Goal: Task Accomplishment & Management: Manage account settings

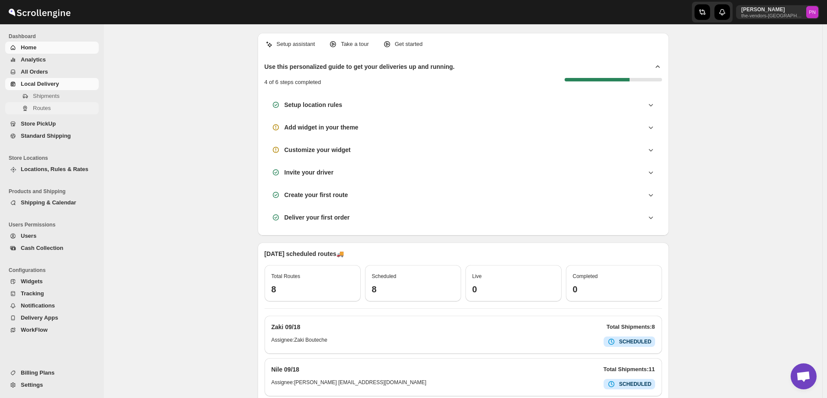
click at [45, 106] on span "Routes" at bounding box center [42, 108] width 18 height 6
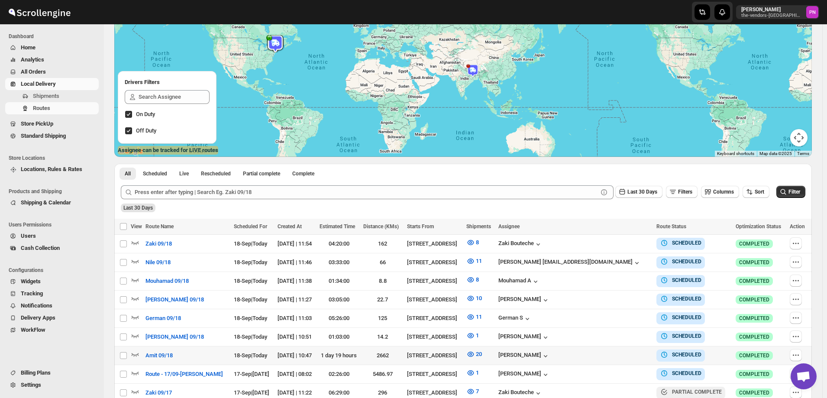
scroll to position [130, 0]
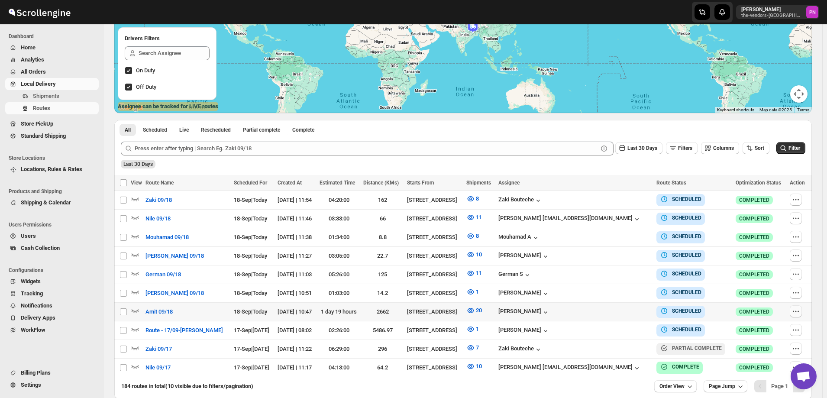
click at [796, 311] on icon "button" at bounding box center [796, 311] width 9 height 9
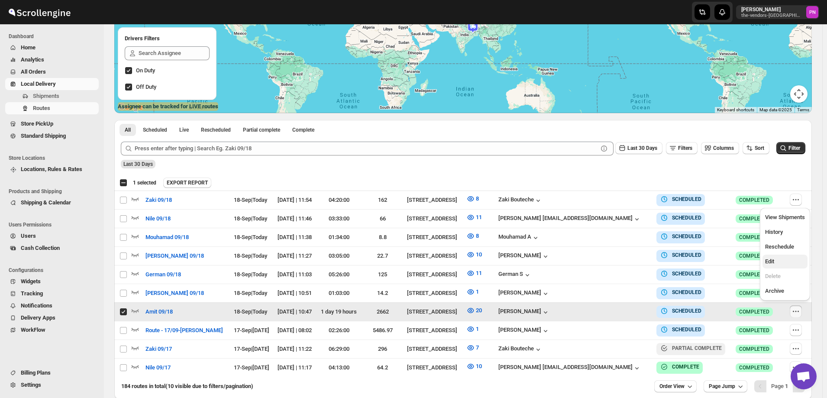
click at [778, 265] on span "Edit" at bounding box center [785, 261] width 40 height 9
checkbox input "false"
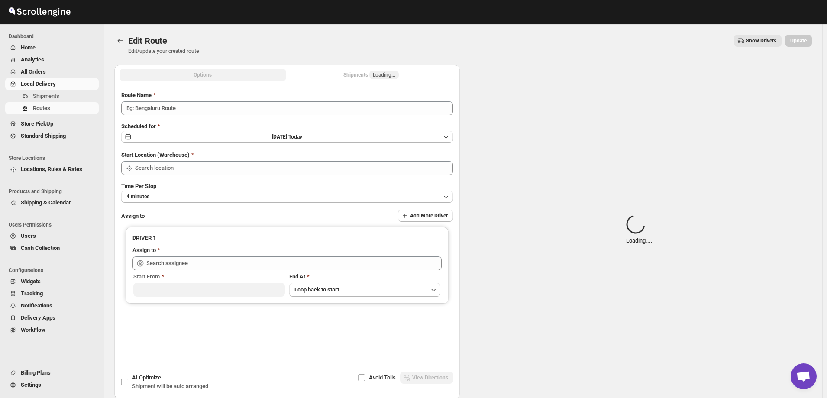
type input "Amit 09/18"
type input "[STREET_ADDRESS]"
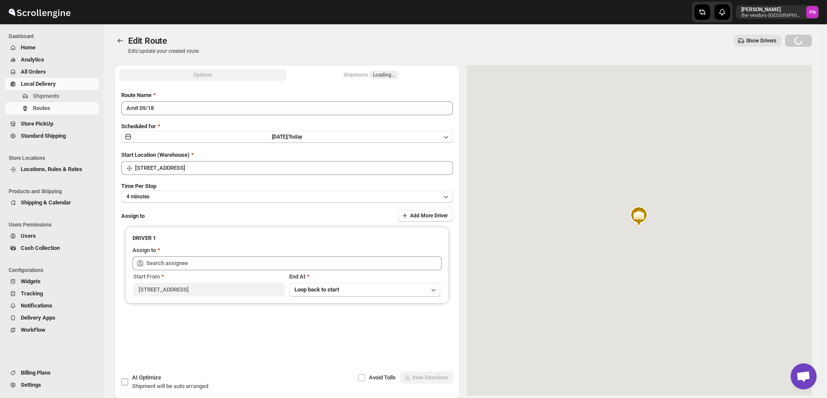
type input "[PERSON_NAME] ([EMAIL_ADDRESS][DOMAIN_NAME])"
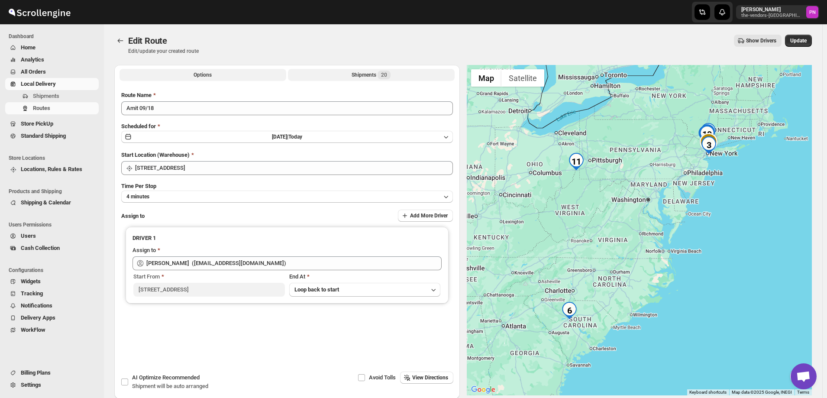
click at [349, 75] on button "Shipments 20" at bounding box center [371, 75] width 167 height 12
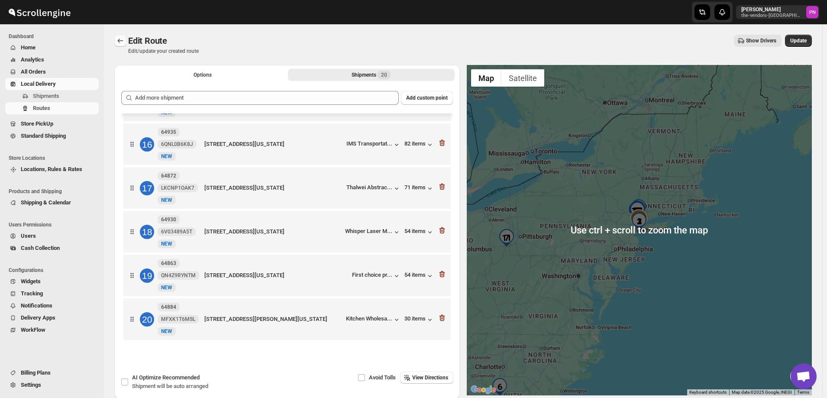
click at [120, 40] on icon "Routes" at bounding box center [120, 40] width 9 height 9
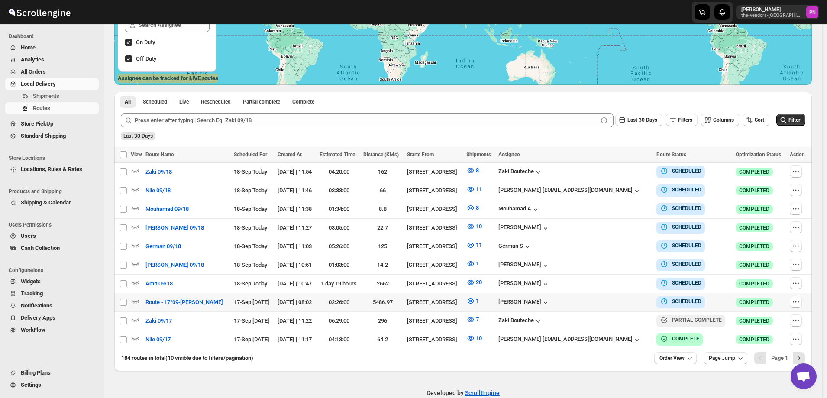
scroll to position [170, 0]
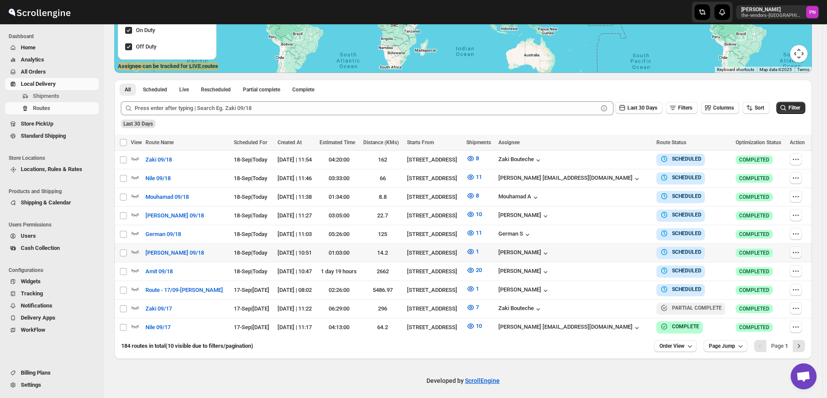
click at [793, 250] on icon "button" at bounding box center [796, 252] width 9 height 9
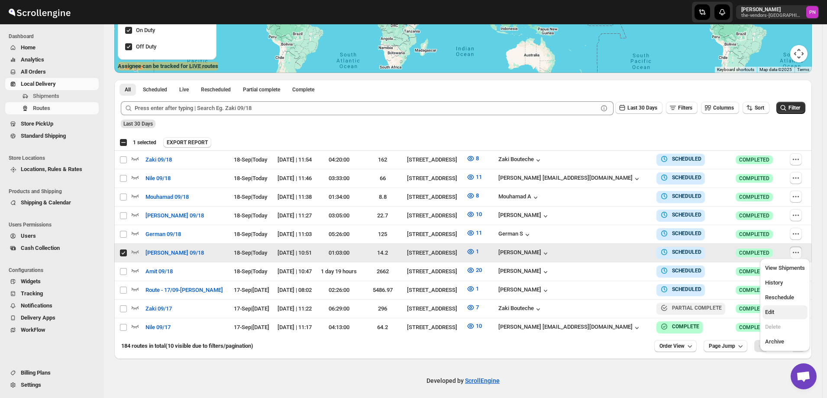
click at [786, 310] on span "Edit" at bounding box center [785, 312] width 40 height 9
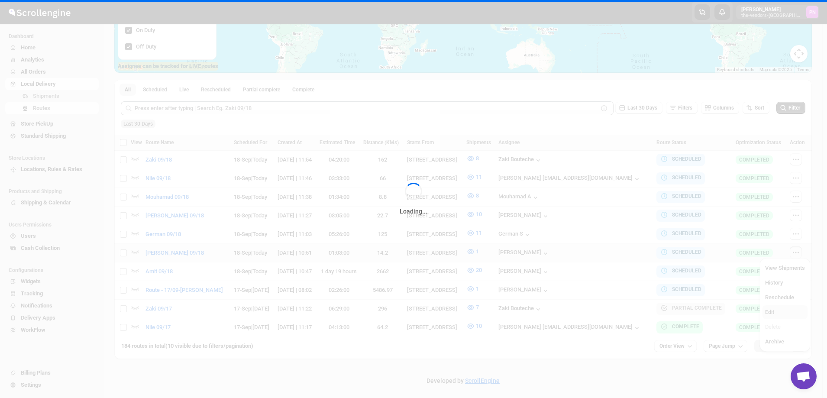
checkbox input "false"
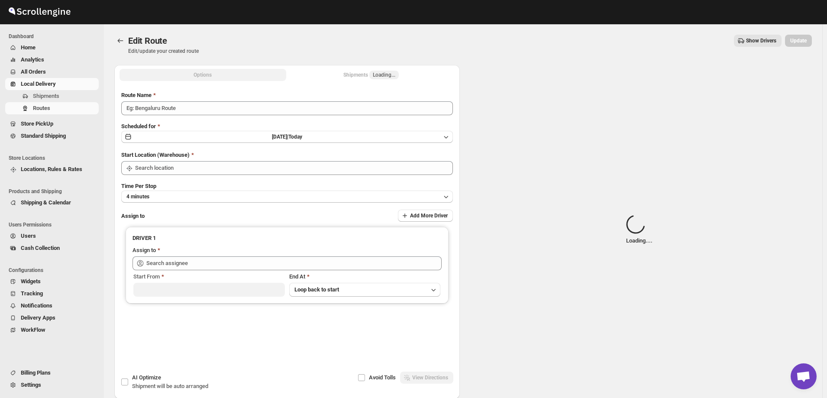
type input "[PERSON_NAME] 09/18"
type input "[STREET_ADDRESS]"
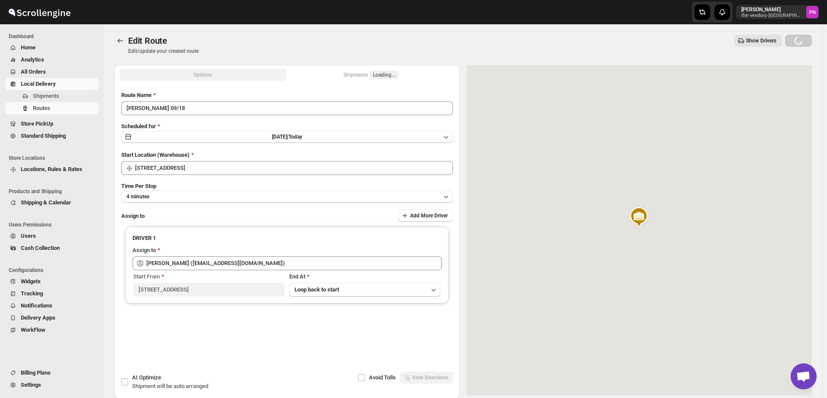
type input "[PERSON_NAME] ([EMAIL_ADDRESS][DOMAIN_NAME])"
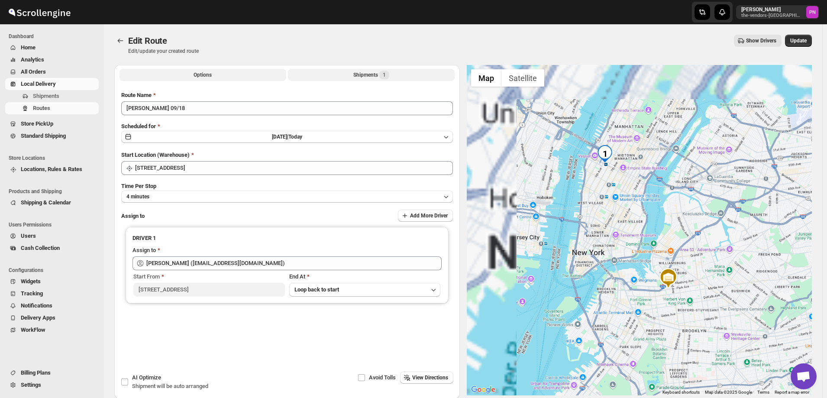
click at [352, 73] on button "Shipments 1" at bounding box center [371, 75] width 167 height 12
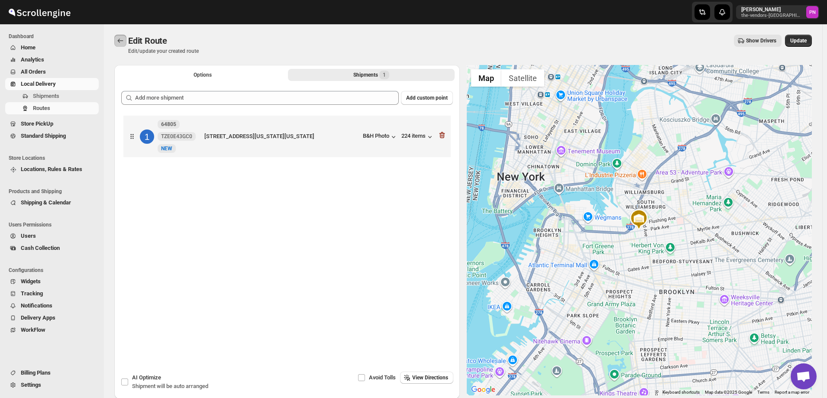
click at [120, 42] on icon "Routes" at bounding box center [120, 40] width 9 height 9
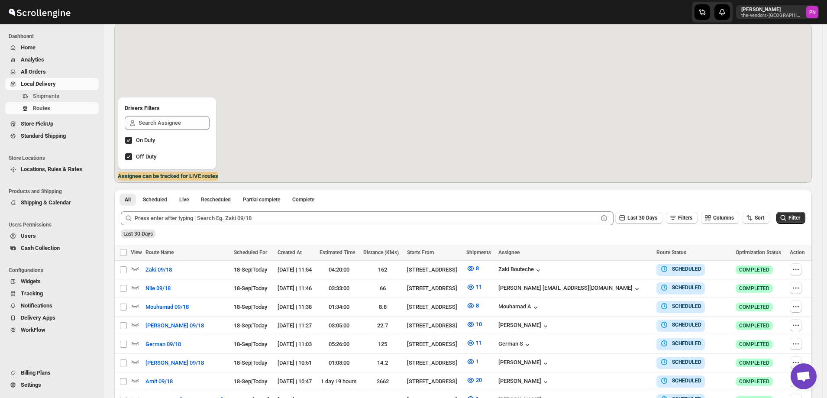
scroll to position [87, 0]
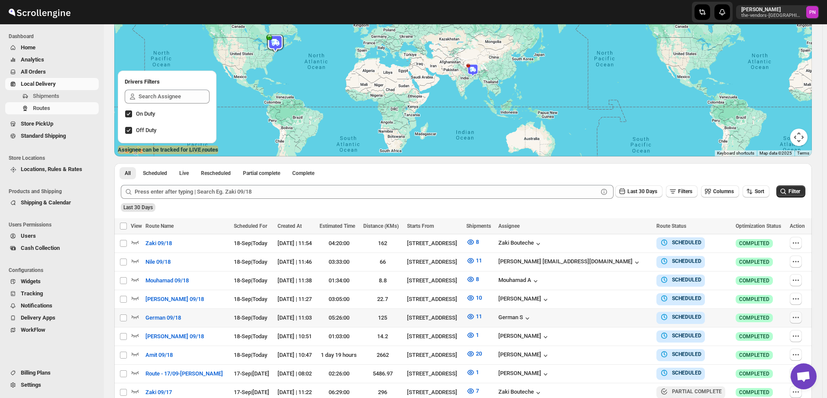
click at [796, 317] on icon "button" at bounding box center [796, 317] width 9 height 9
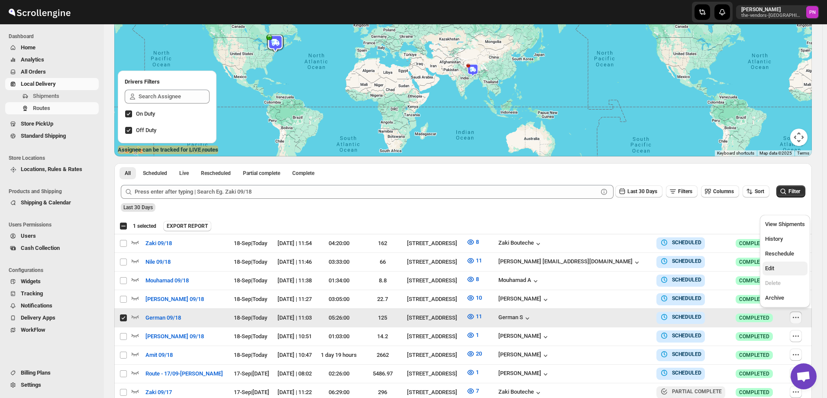
click at [771, 266] on span "Edit" at bounding box center [769, 268] width 9 height 6
checkbox input "false"
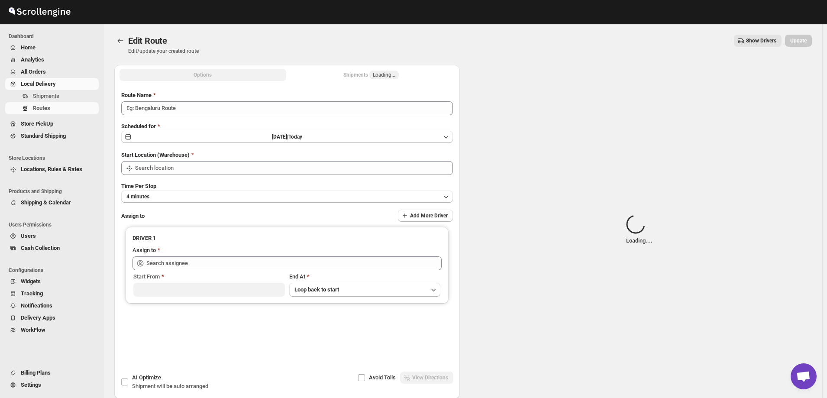
type input "German 09/18"
type input "[STREET_ADDRESS]"
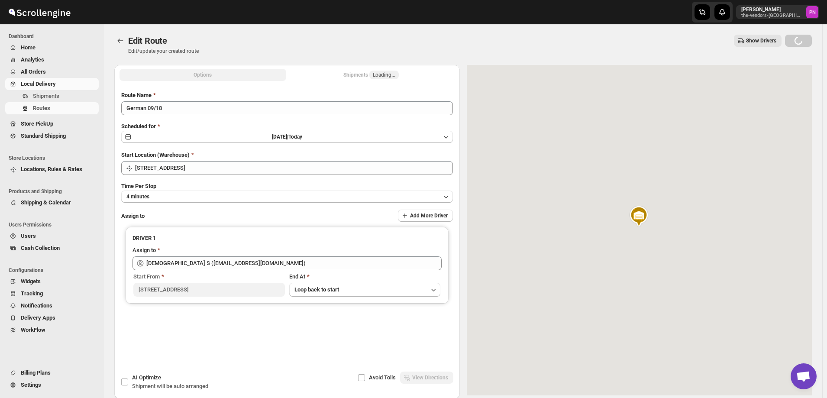
type input "[DEMOGRAPHIC_DATA] S ([EMAIL_ADDRESS][DOMAIN_NAME])"
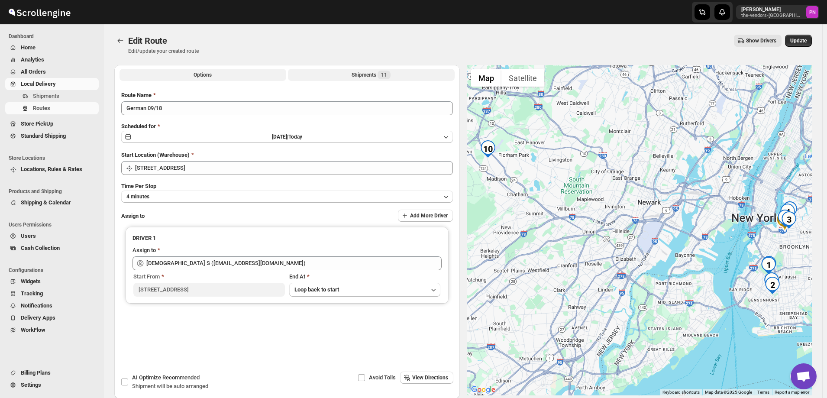
click at [363, 75] on div "Shipments 11" at bounding box center [371, 75] width 39 height 9
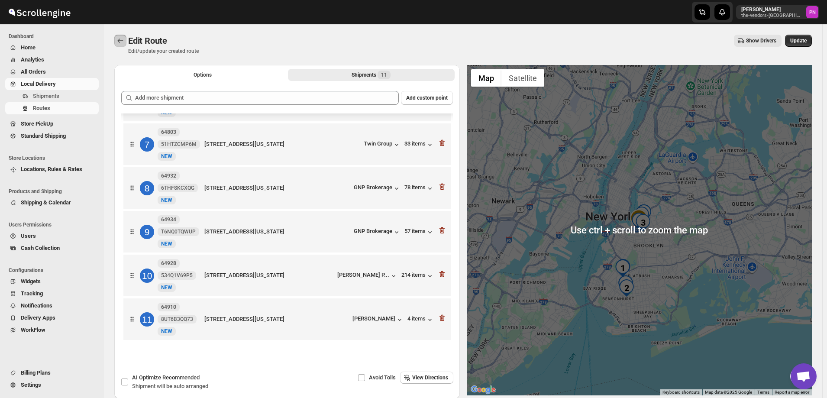
click at [116, 42] on icon "Routes" at bounding box center [120, 40] width 9 height 9
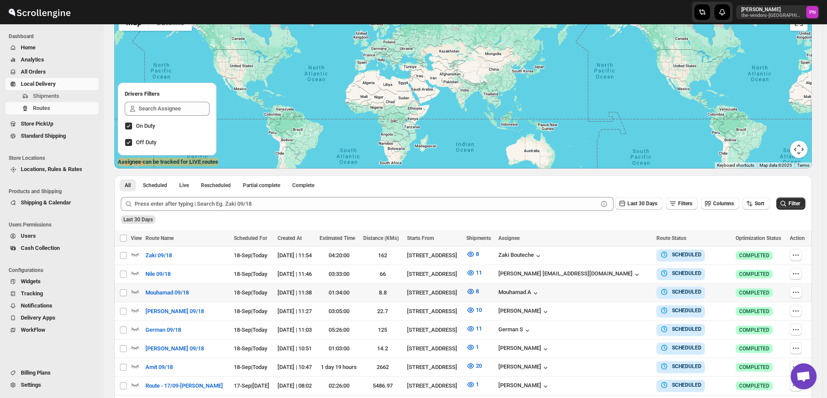
scroll to position [130, 0]
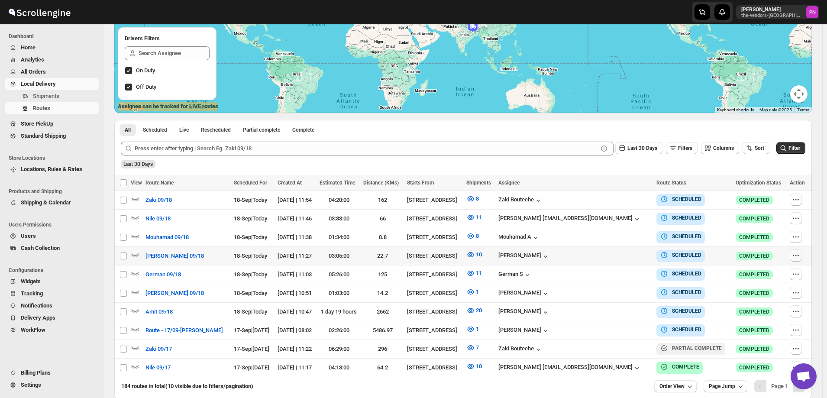
click at [796, 256] on icon "button" at bounding box center [796, 255] width 9 height 9
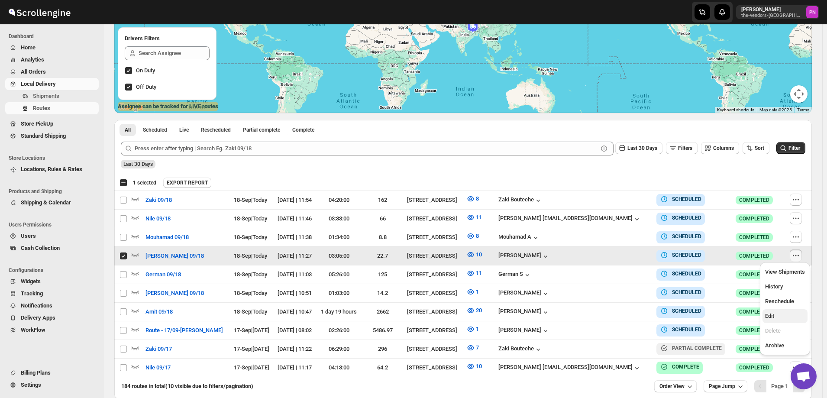
click at [786, 311] on button "Edit" at bounding box center [785, 316] width 45 height 14
checkbox input "false"
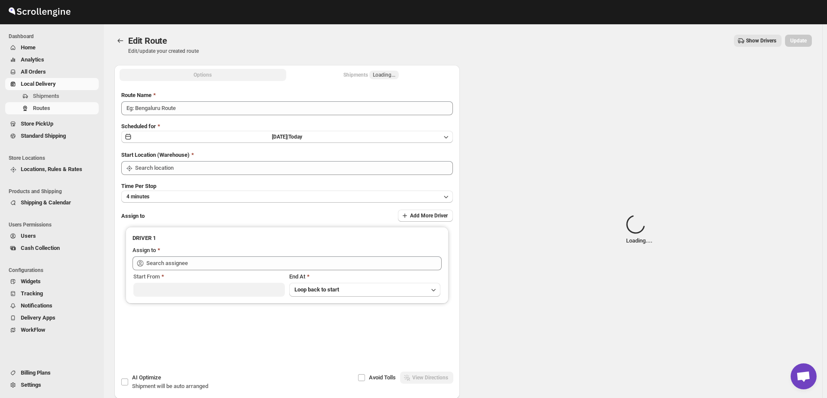
type input "[PERSON_NAME] 09/18"
type input "[STREET_ADDRESS]"
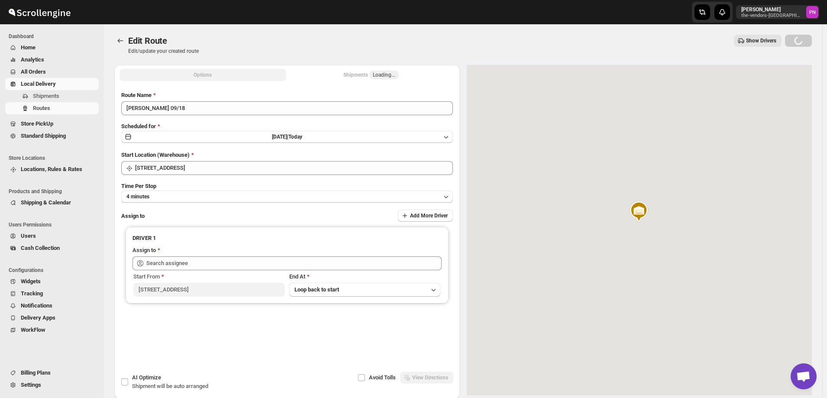
type input "[PERSON_NAME] ([EMAIL_ADDRESS][DOMAIN_NAME])"
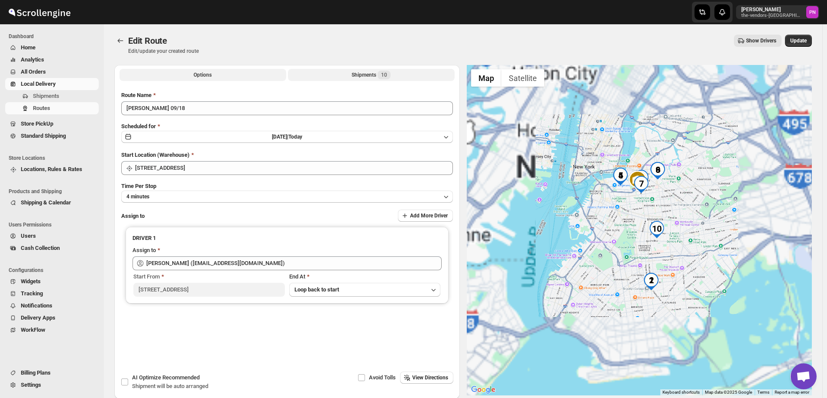
click at [350, 74] on button "Shipments 10" at bounding box center [371, 75] width 167 height 12
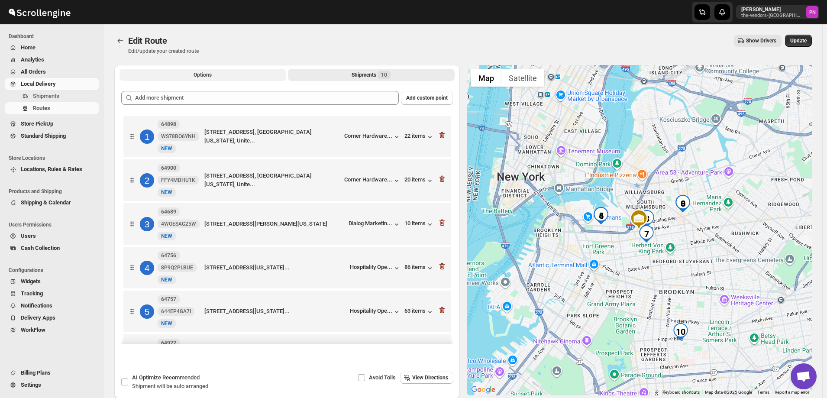
click at [188, 73] on button "Options" at bounding box center [203, 75] width 167 height 12
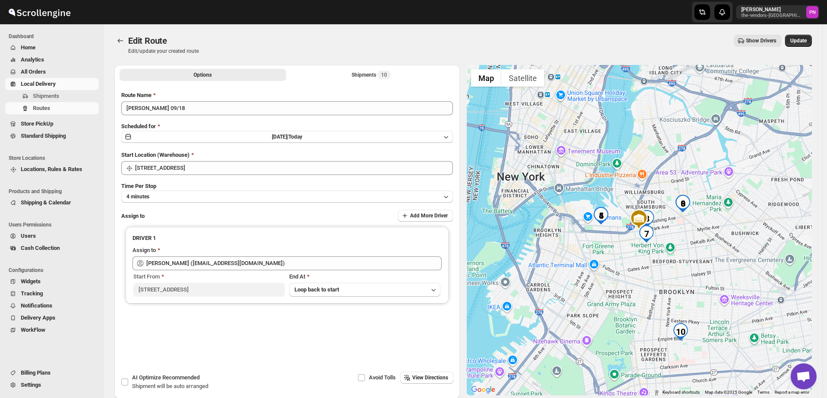
click at [356, 82] on div "Options Shipments 10 More views Options Shipments 10 More views" at bounding box center [287, 74] width 346 height 19
click at [354, 74] on div "Shipments 10" at bounding box center [371, 75] width 39 height 9
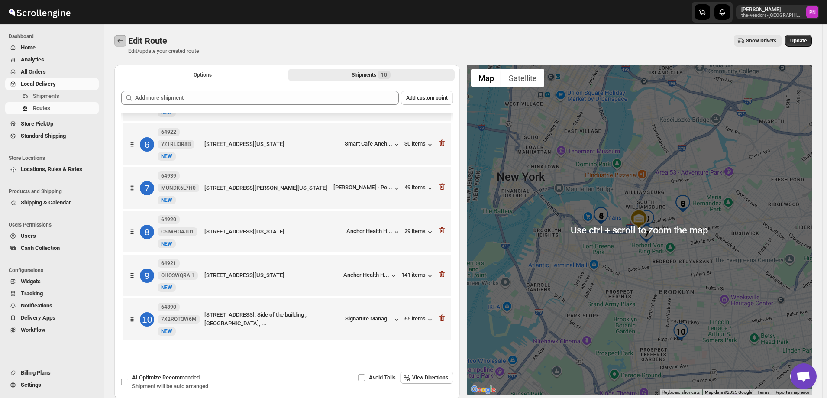
click at [122, 41] on icon "Routes" at bounding box center [120, 40] width 9 height 9
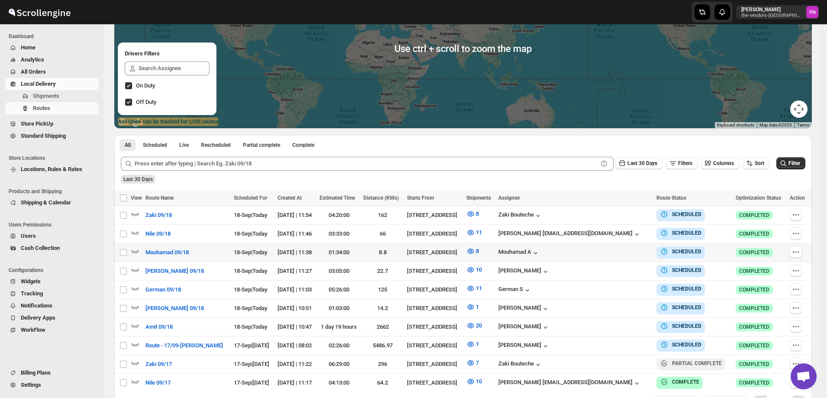
scroll to position [130, 0]
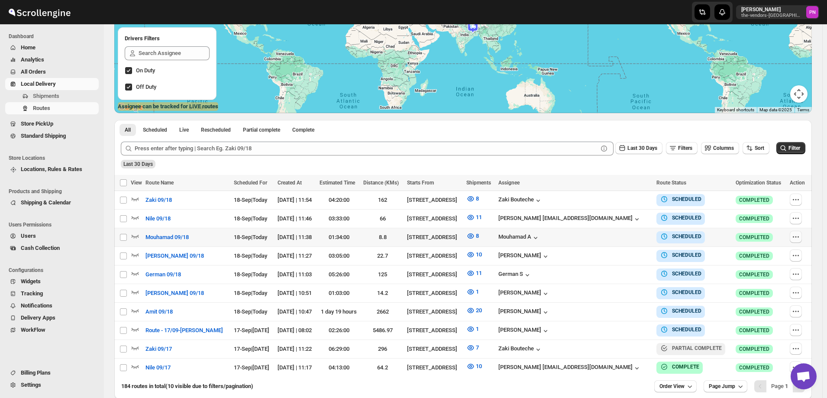
click at [797, 237] on icon "button" at bounding box center [796, 237] width 9 height 9
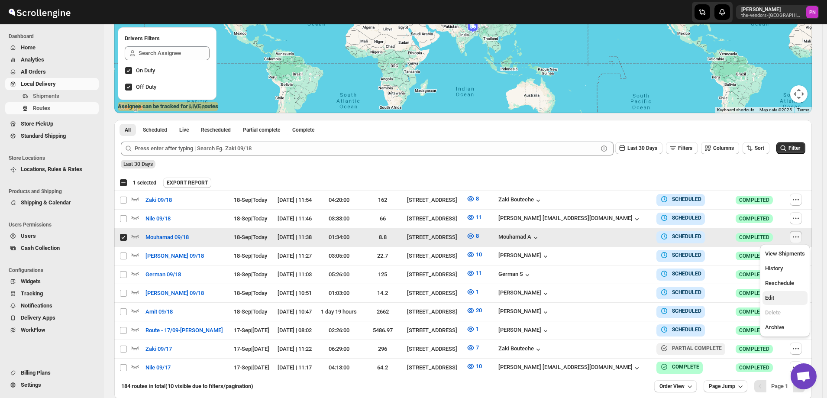
click at [782, 298] on span "Edit" at bounding box center [785, 298] width 40 height 9
checkbox input "false"
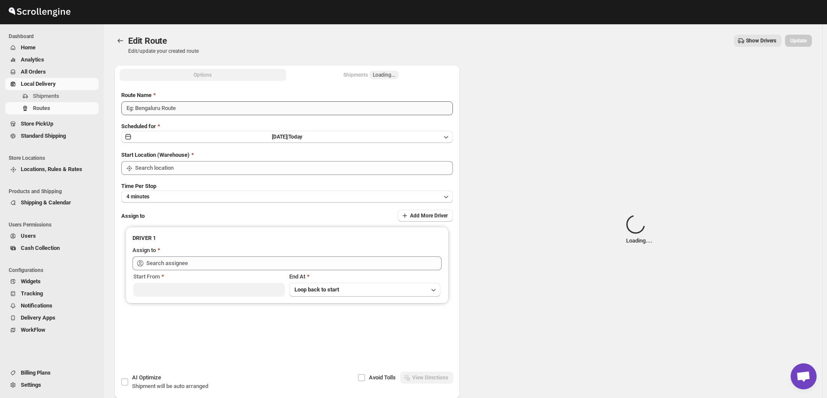
type input "Mouhamad 09/18"
type input "[STREET_ADDRESS]"
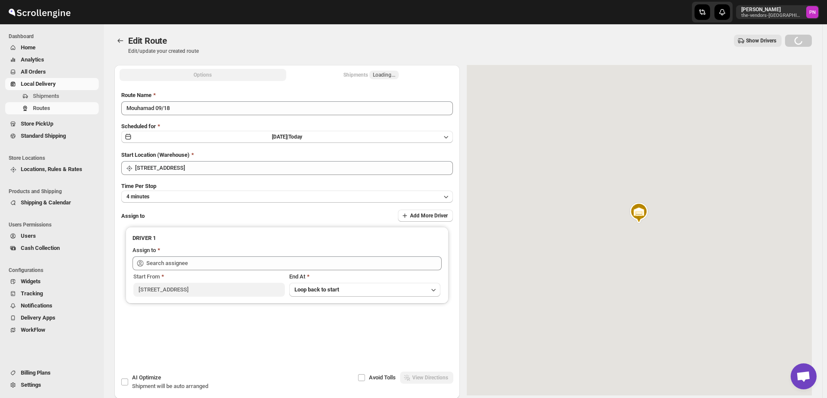
type input "Mouhamad A ([EMAIL_ADDRESS][DOMAIN_NAME])"
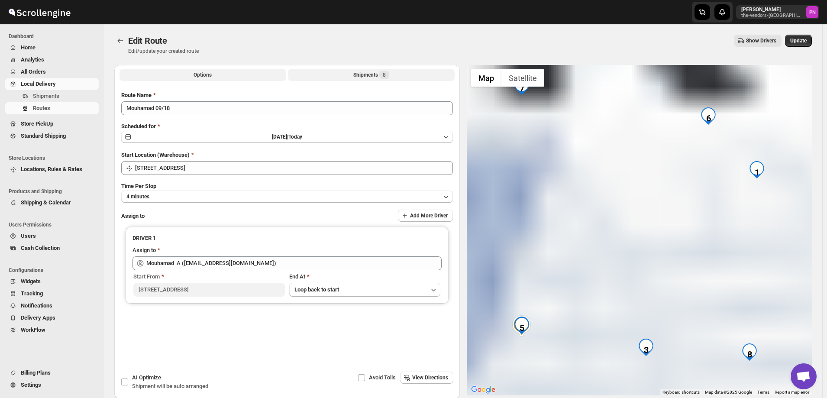
click at [358, 73] on div "Shipments 8" at bounding box center [371, 75] width 36 height 9
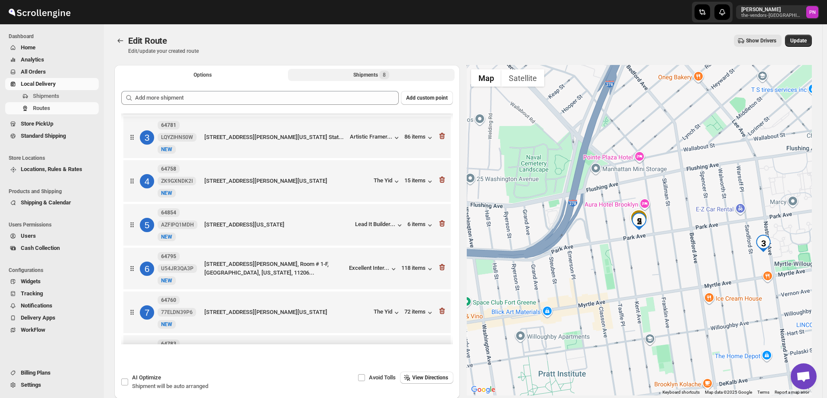
scroll to position [123, 0]
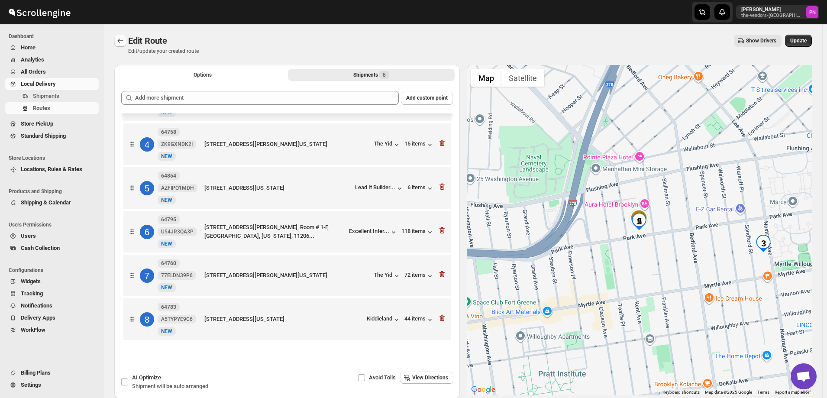
click at [116, 41] on icon "Routes" at bounding box center [120, 40] width 9 height 9
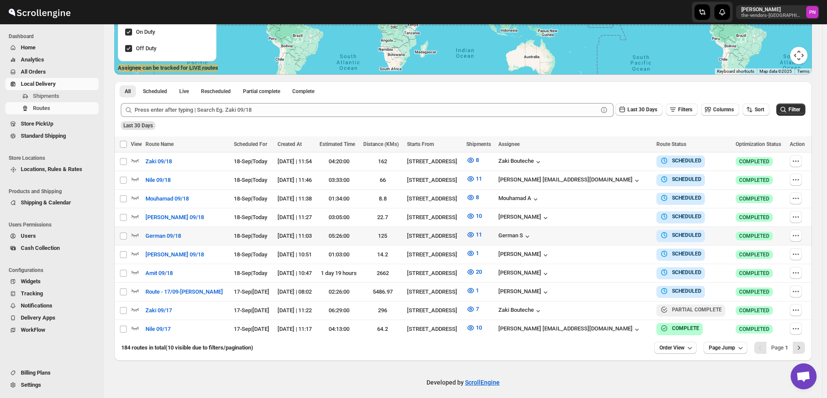
scroll to position [170, 0]
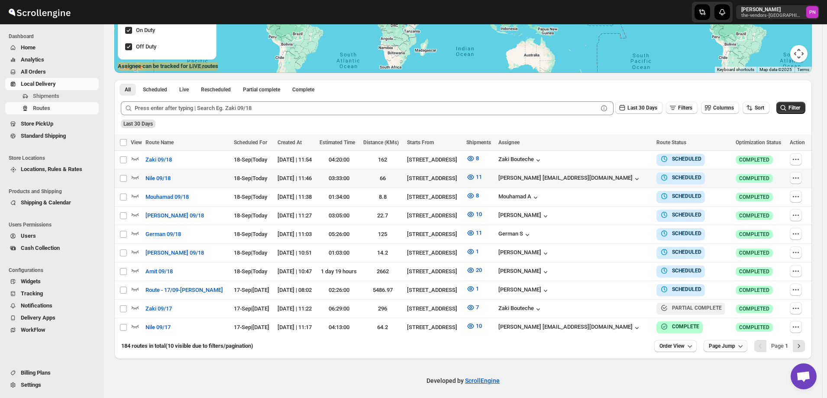
click at [796, 177] on icon "button" at bounding box center [796, 178] width 9 height 9
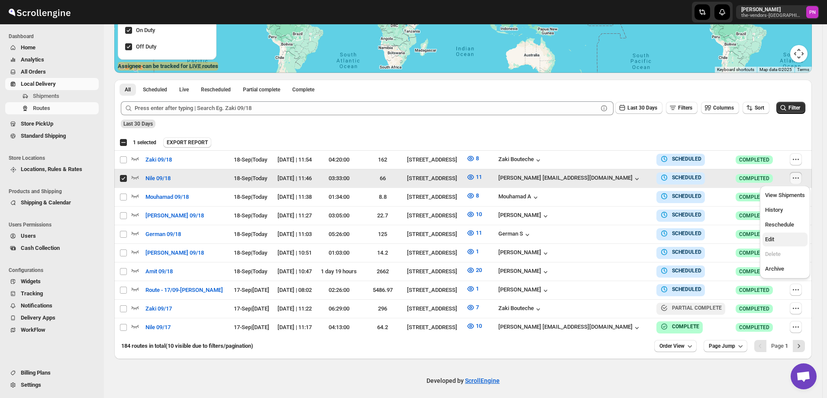
click at [786, 238] on span "Edit" at bounding box center [785, 239] width 40 height 9
checkbox input "false"
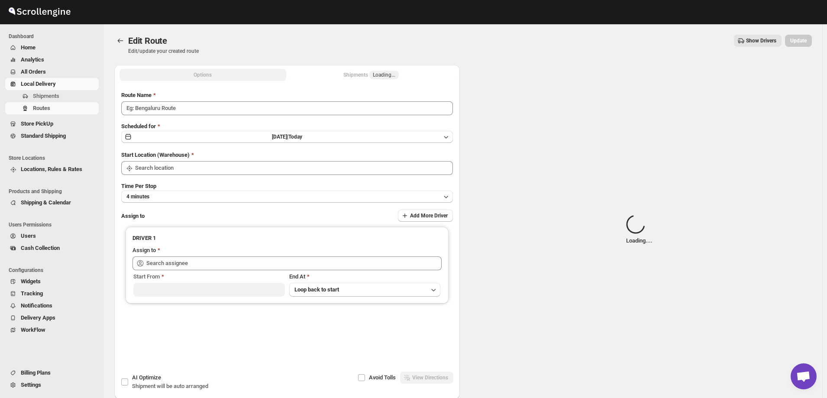
type input "Nile 09/18"
type input "[STREET_ADDRESS]"
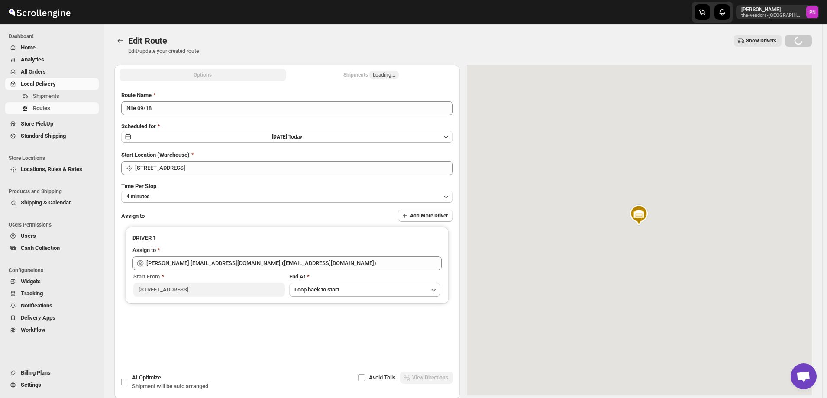
type input "[PERSON_NAME] [EMAIL_ADDRESS][DOMAIN_NAME] ([EMAIL_ADDRESS][DOMAIN_NAME])"
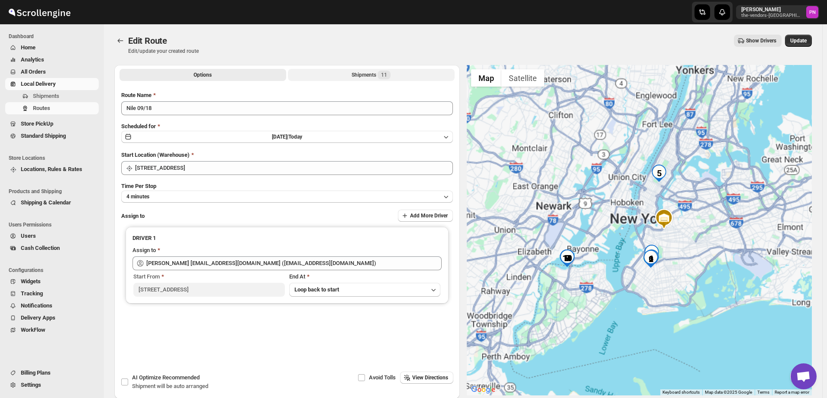
click at [344, 74] on button "Shipments 11" at bounding box center [371, 75] width 167 height 12
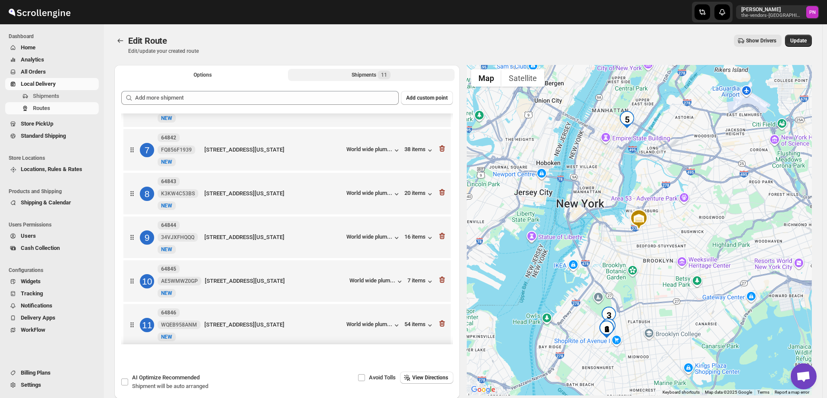
scroll to position [255, 0]
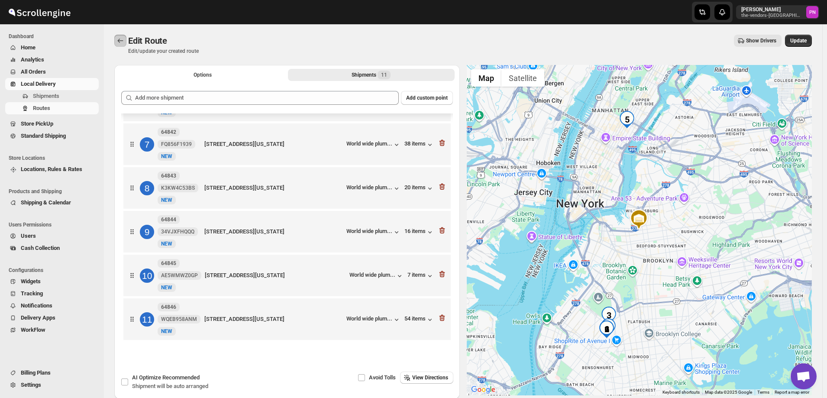
click at [118, 42] on icon "Routes" at bounding box center [120, 40] width 9 height 9
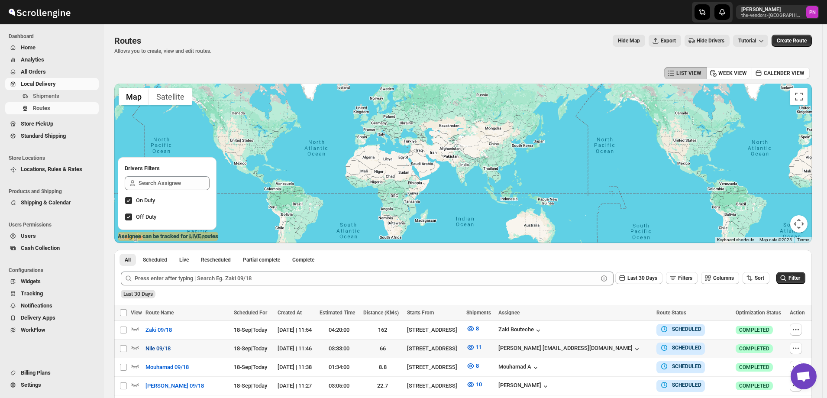
scroll to position [87, 0]
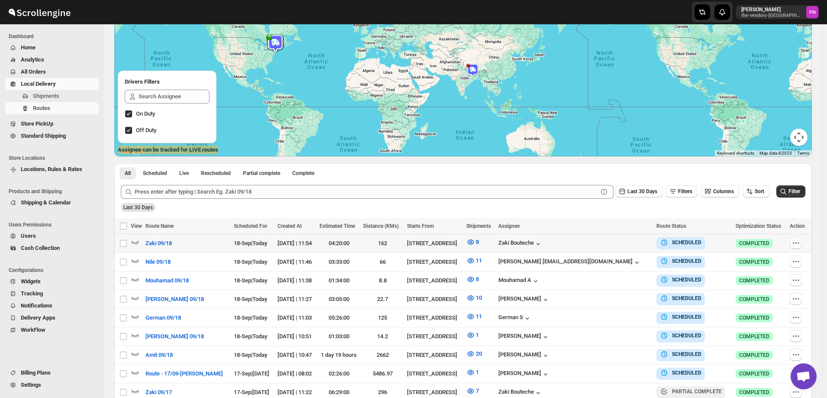
click at [797, 242] on icon "button" at bounding box center [796, 243] width 9 height 9
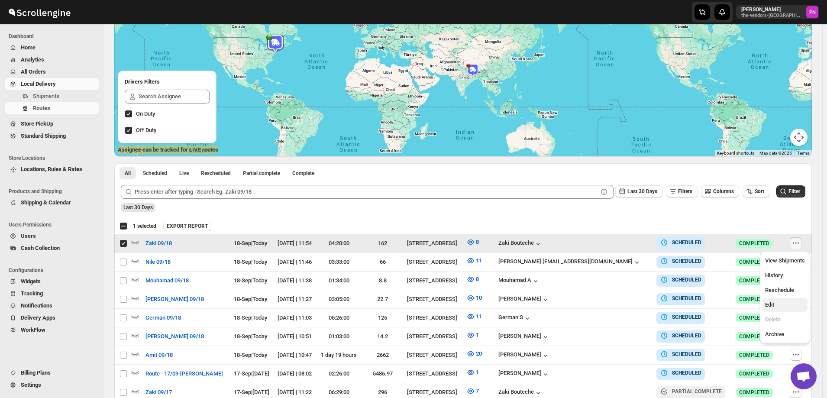
click at [774, 308] on span "Edit" at bounding box center [769, 304] width 9 height 6
checkbox input "false"
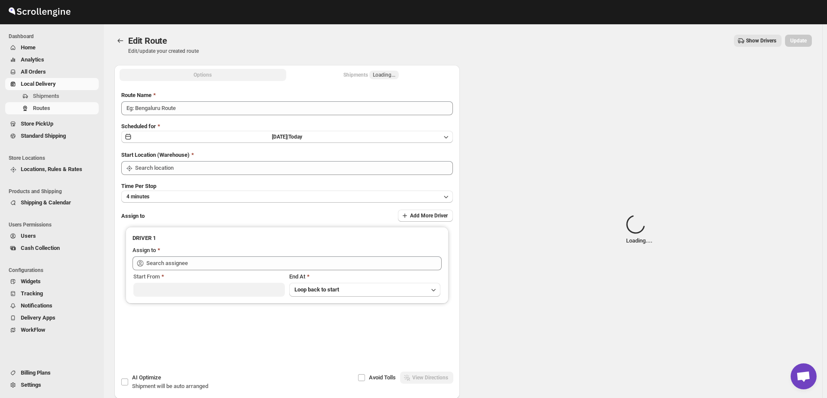
type input "Zaki 09/18"
type input "[STREET_ADDRESS]"
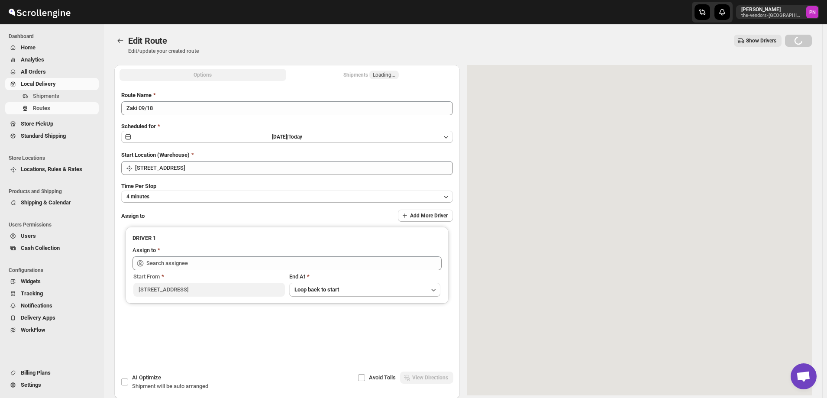
type input "[PERSON_NAME] ([EMAIL_ADDRESS][DOMAIN_NAME])"
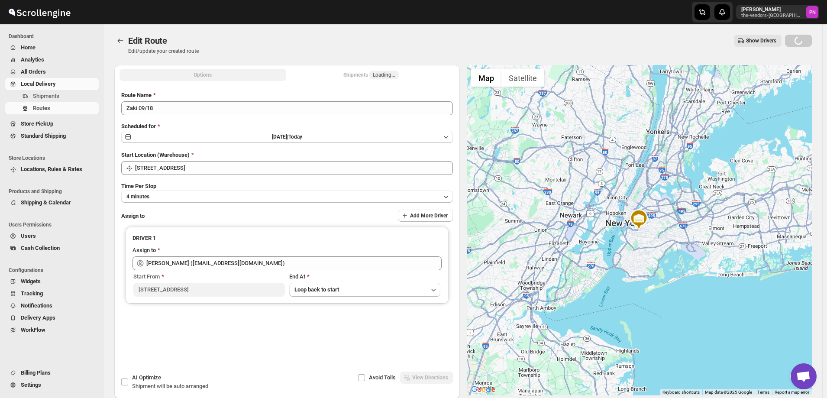
click at [348, 75] on div "Shipments Loading..." at bounding box center [370, 75] width 55 height 9
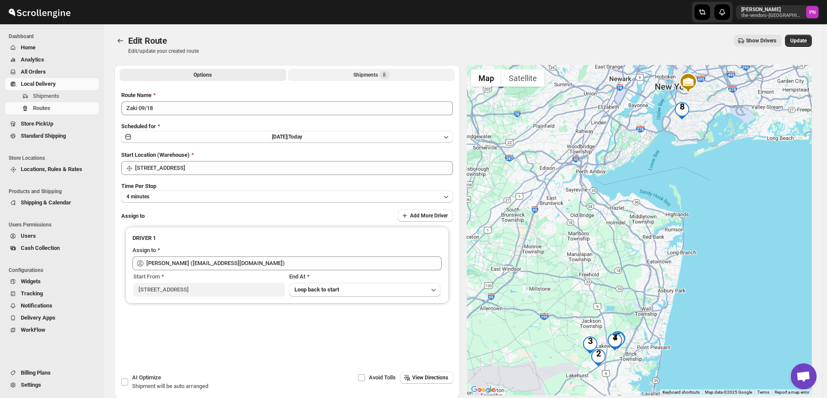
click at [342, 74] on button "Shipments 8" at bounding box center [371, 75] width 167 height 12
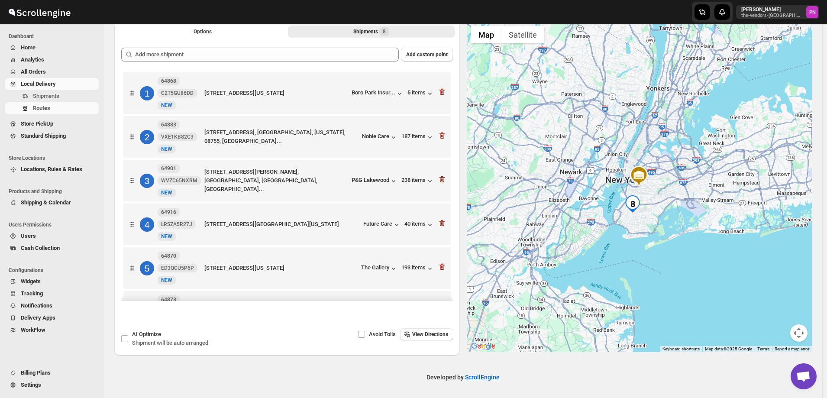
click at [34, 72] on span "All Orders" at bounding box center [33, 71] width 25 height 6
